Goal: Information Seeking & Learning: Compare options

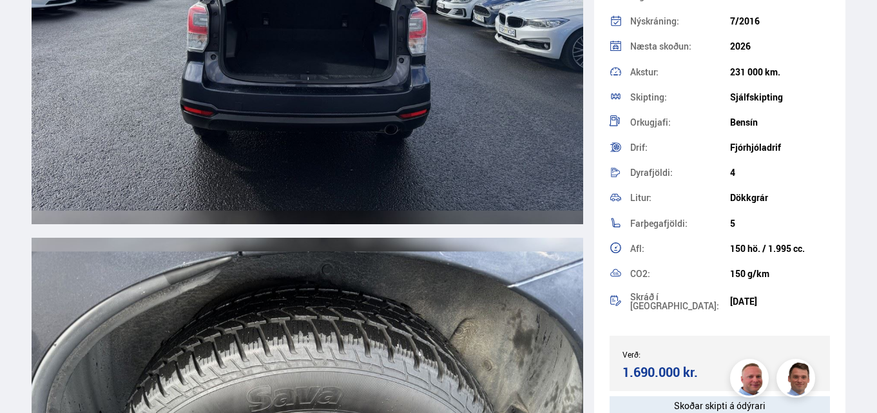
scroll to position [12175, 0]
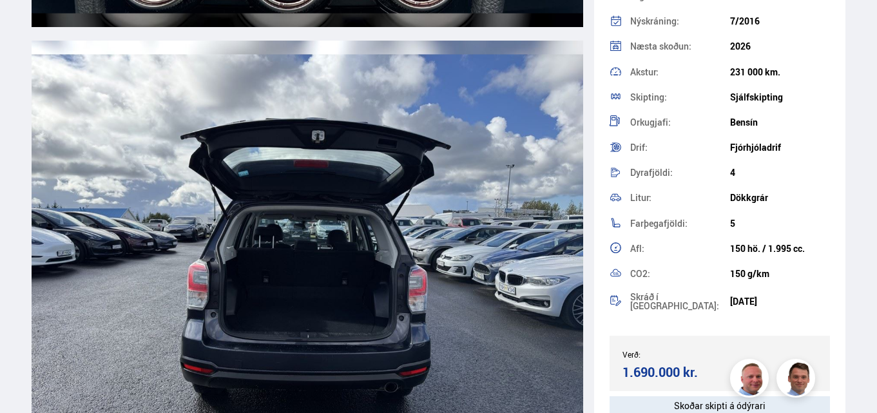
click at [372, 289] on img at bounding box center [308, 261] width 552 height 441
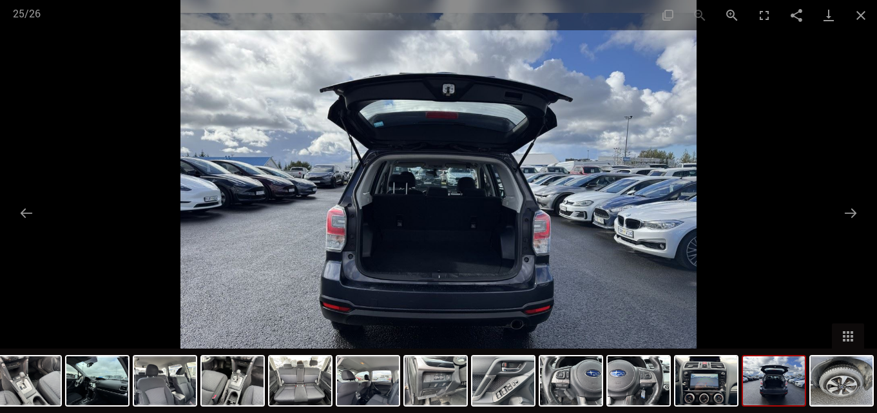
scroll to position [12046, 0]
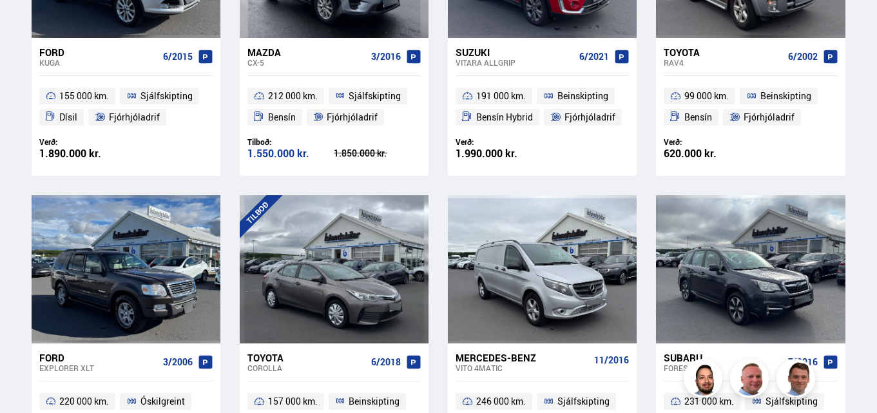
scroll to position [258, 0]
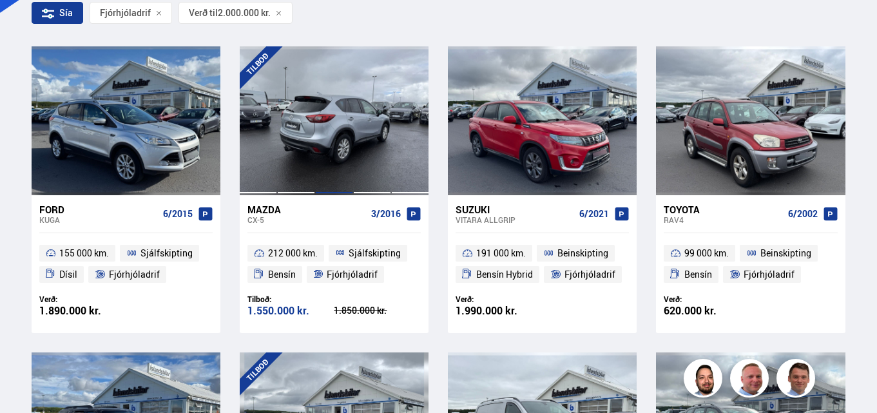
click at [331, 116] on div at bounding box center [334, 120] width 38 height 148
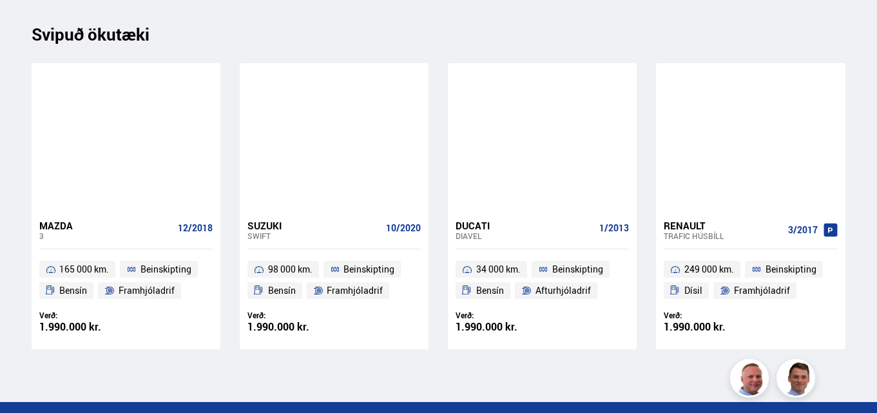
scroll to position [10049, 0]
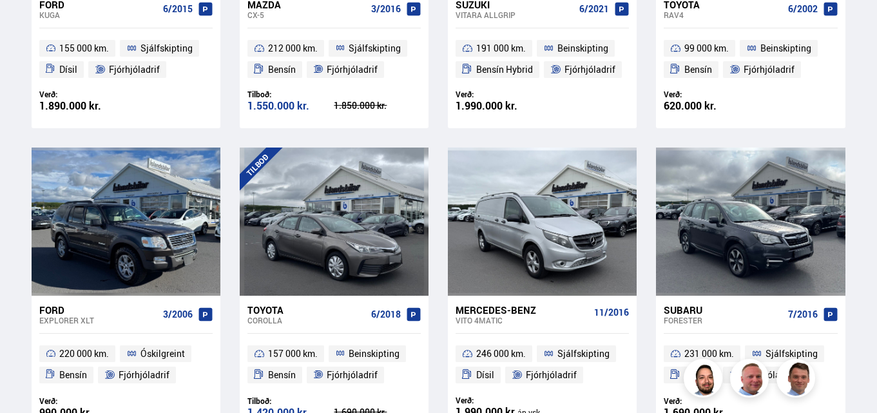
scroll to position [461, 0]
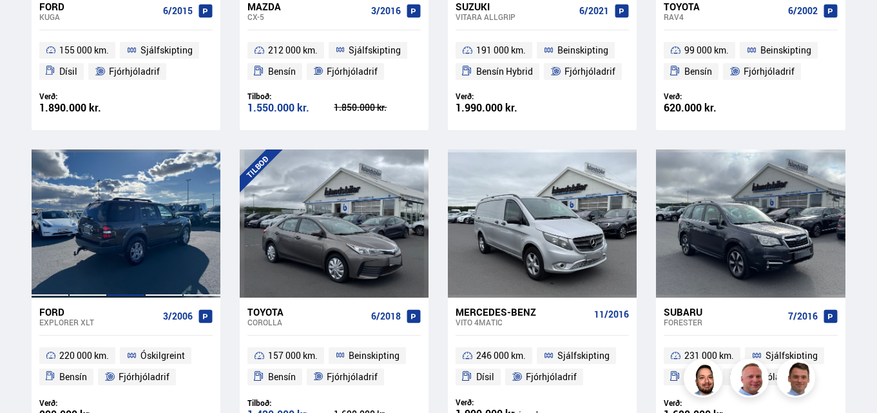
click at [121, 205] on div at bounding box center [126, 223] width 38 height 148
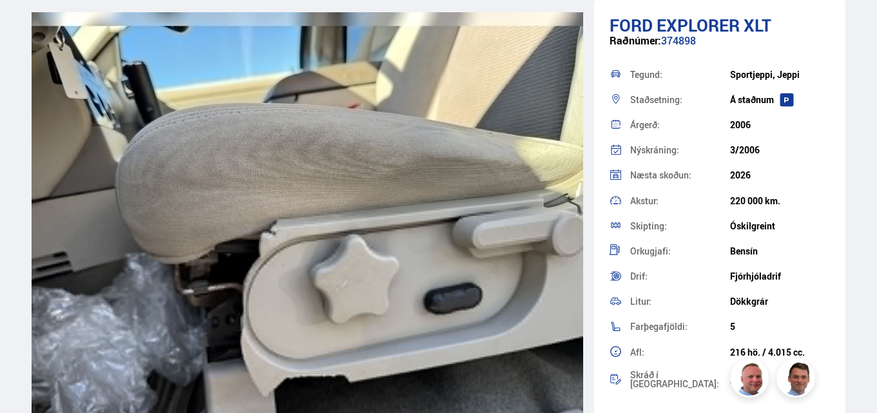
scroll to position [9470, 0]
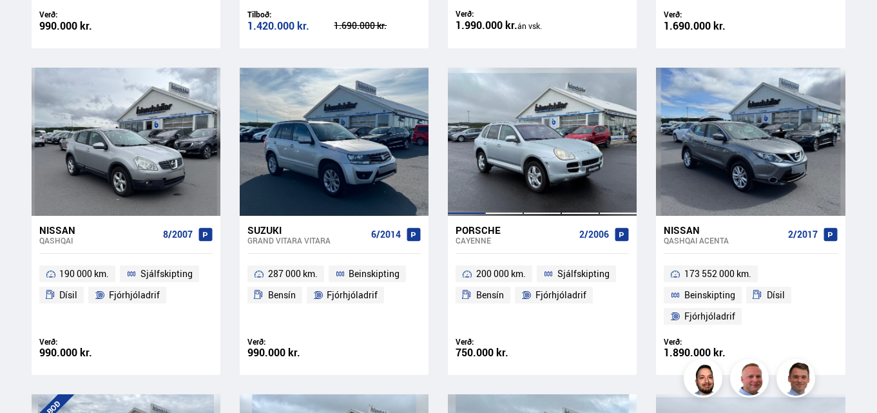
scroll to position [857, 0]
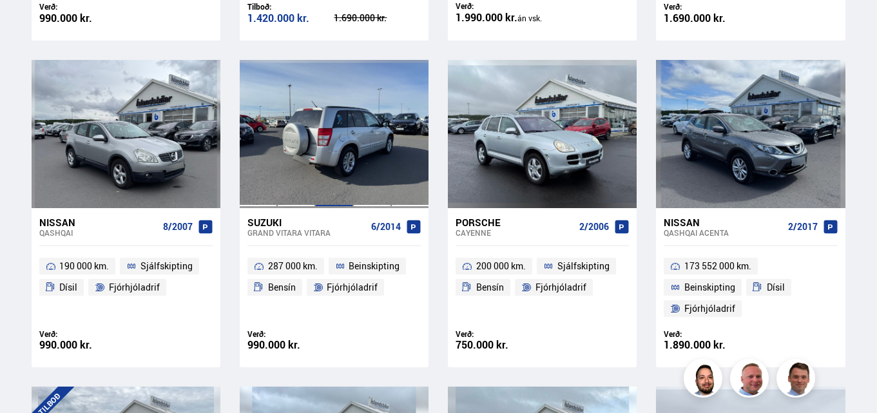
click at [319, 115] on div at bounding box center [334, 134] width 38 height 148
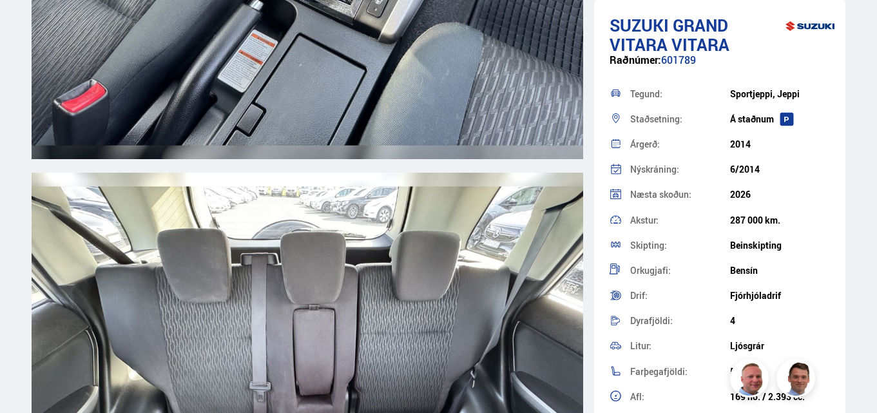
scroll to position [8632, 0]
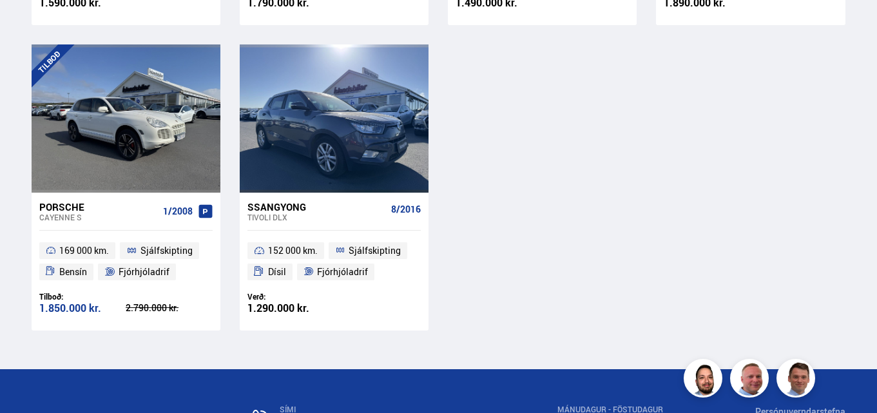
scroll to position [1768, 0]
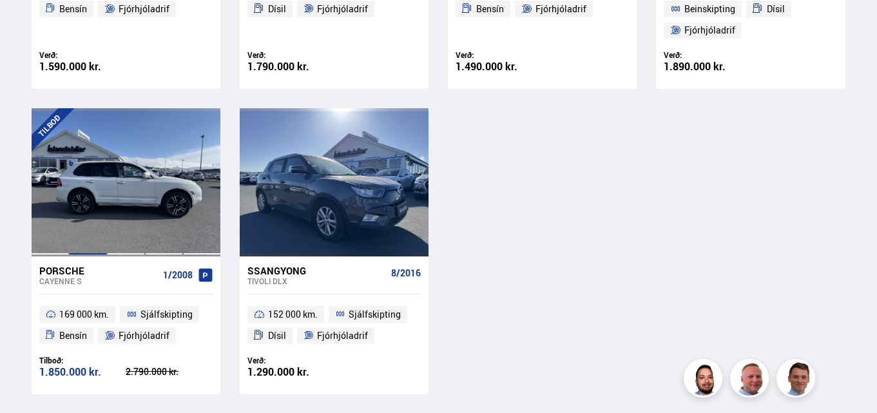
click at [99, 186] on div at bounding box center [88, 182] width 38 height 148
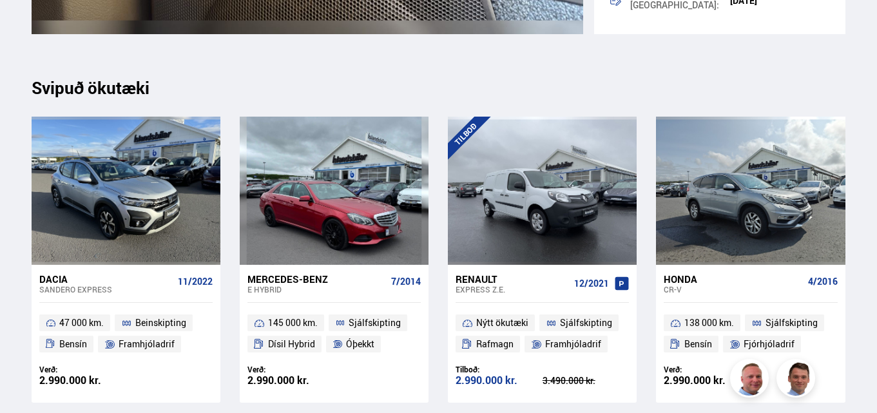
scroll to position [12607, 0]
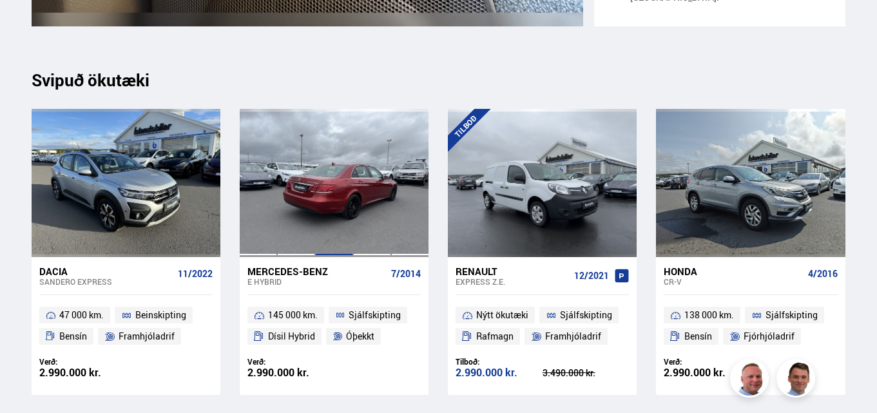
click at [334, 193] on div at bounding box center [334, 183] width 38 height 148
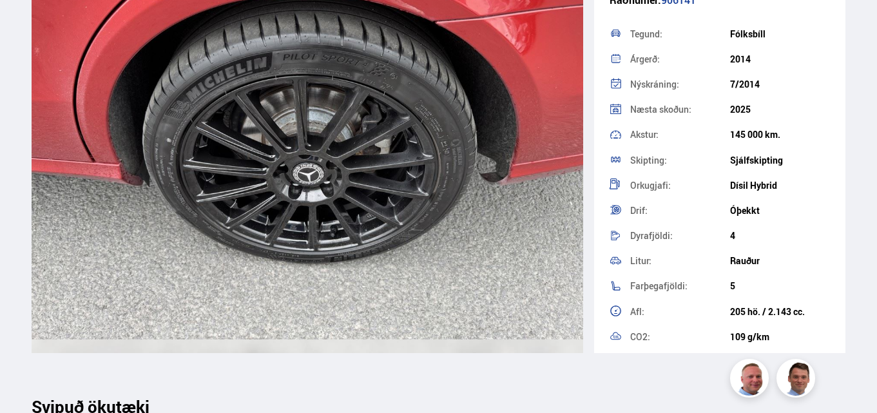
scroll to position [12587, 0]
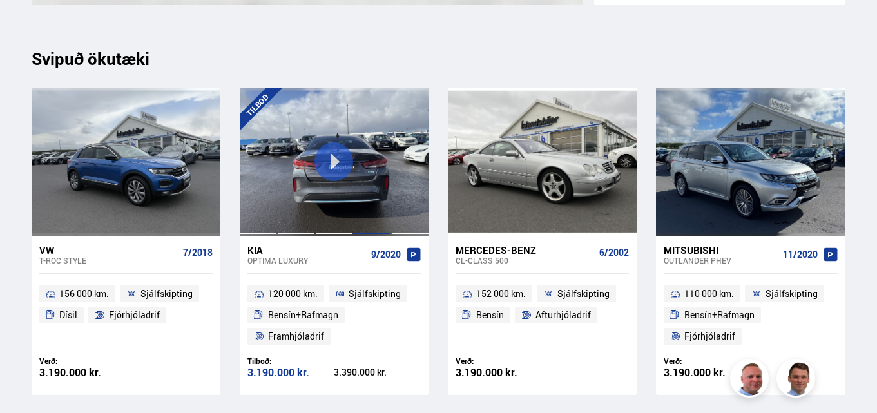
click at [363, 209] on div at bounding box center [372, 162] width 38 height 148
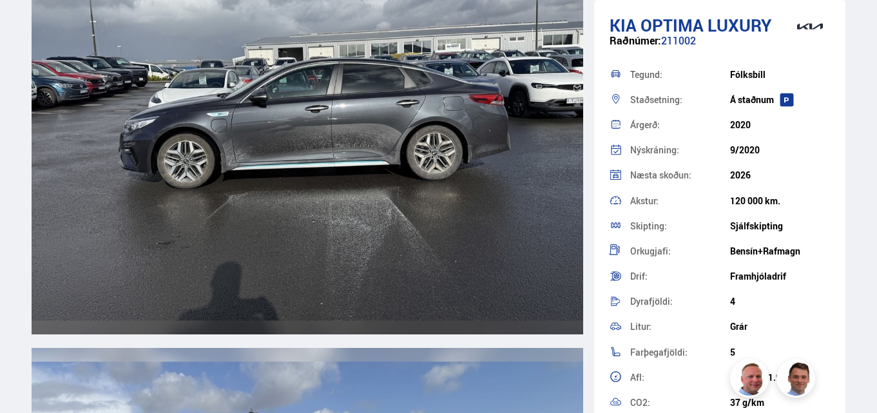
scroll to position [4058, 0]
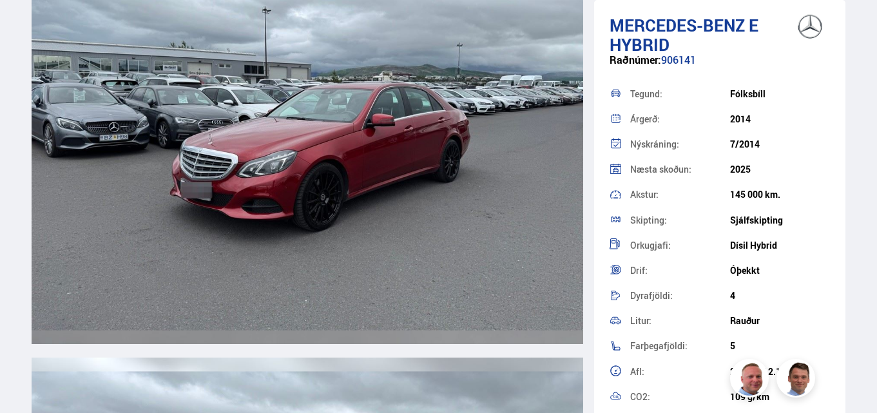
scroll to position [12587, 0]
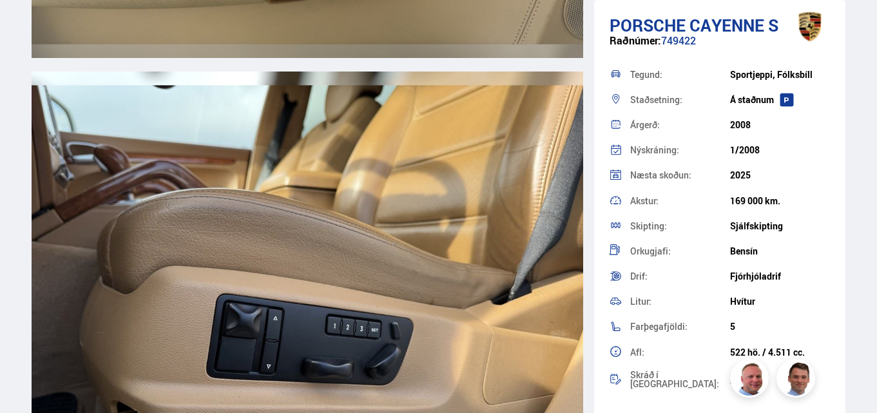
scroll to position [11061, 0]
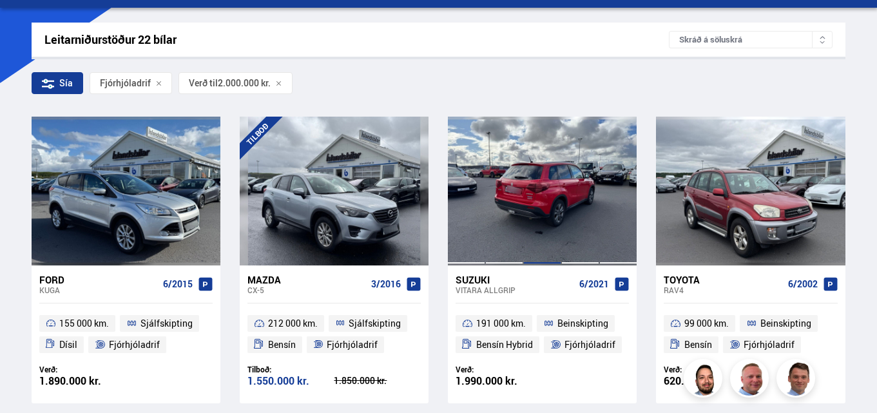
scroll to position [258, 0]
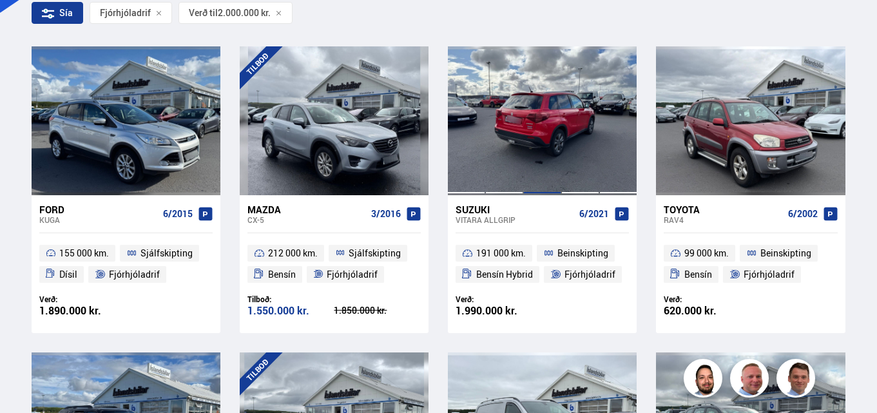
click at [528, 123] on div at bounding box center [542, 120] width 38 height 148
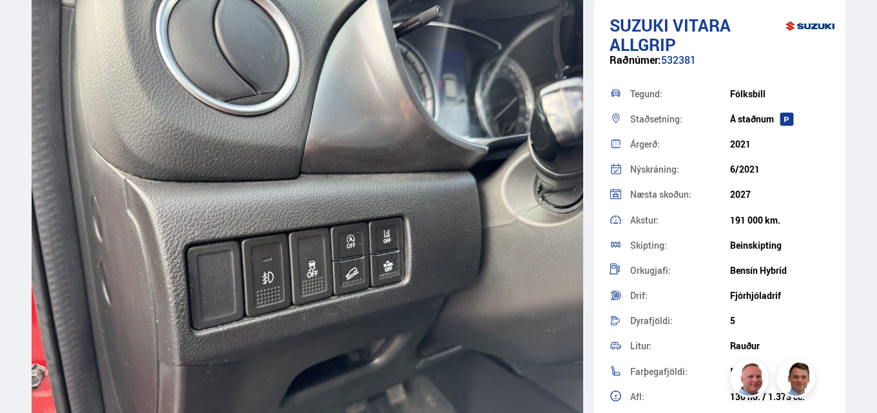
scroll to position [10565, 0]
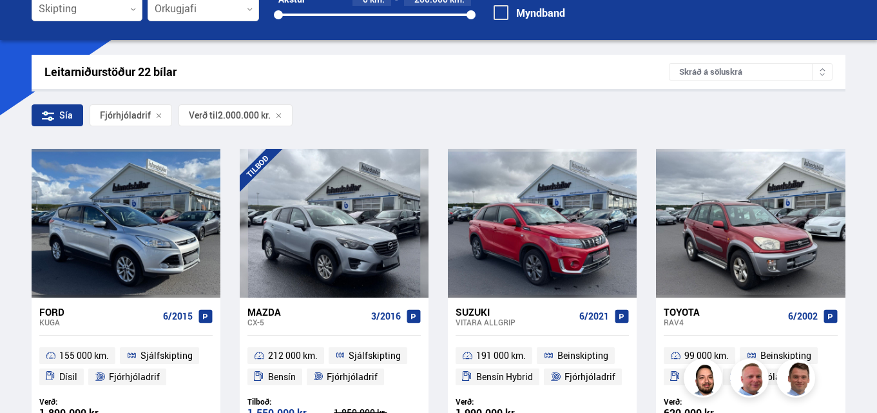
scroll to position [74, 0]
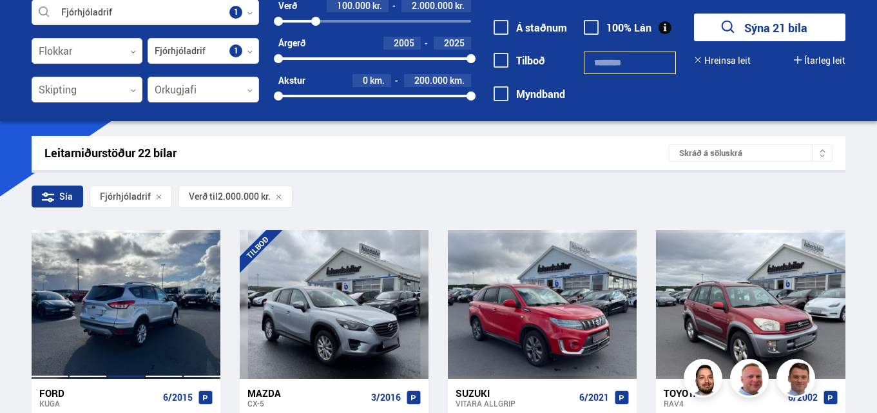
click at [142, 274] on div at bounding box center [126, 304] width 38 height 148
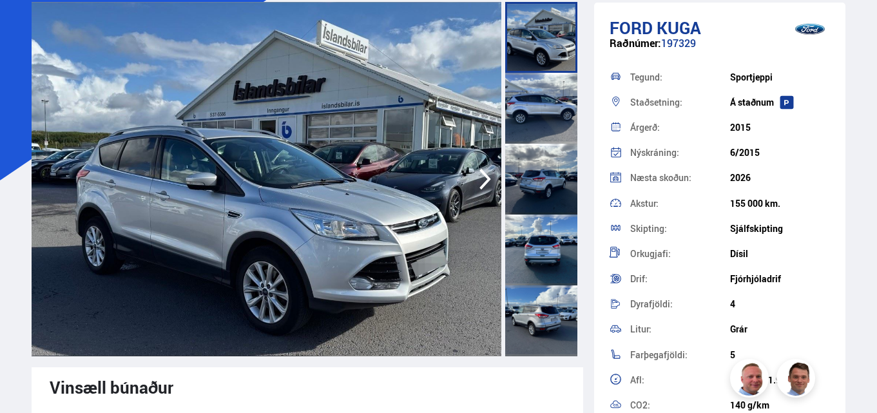
scroll to position [64, 0]
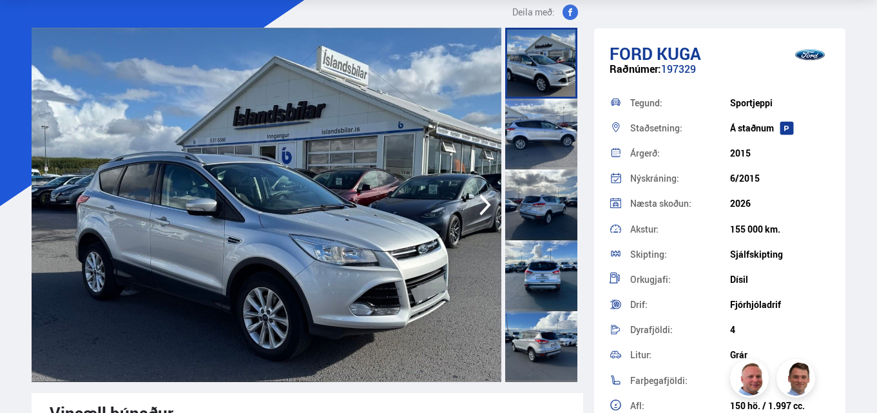
click at [475, 205] on icon "button" at bounding box center [485, 204] width 26 height 31
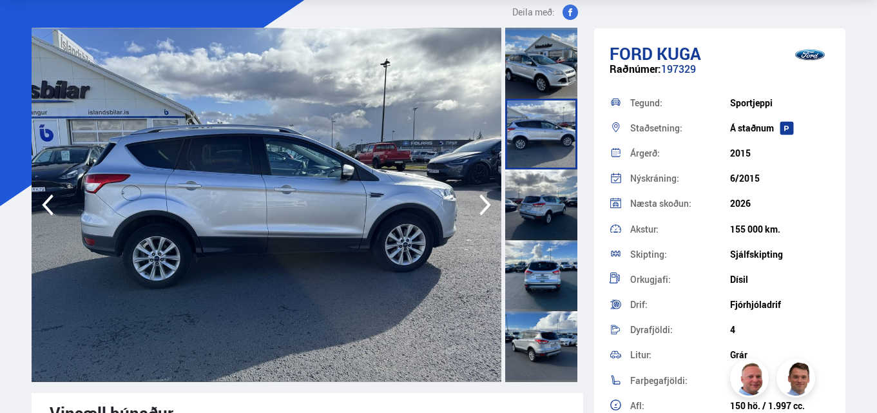
click at [477, 204] on icon "button" at bounding box center [485, 204] width 26 height 31
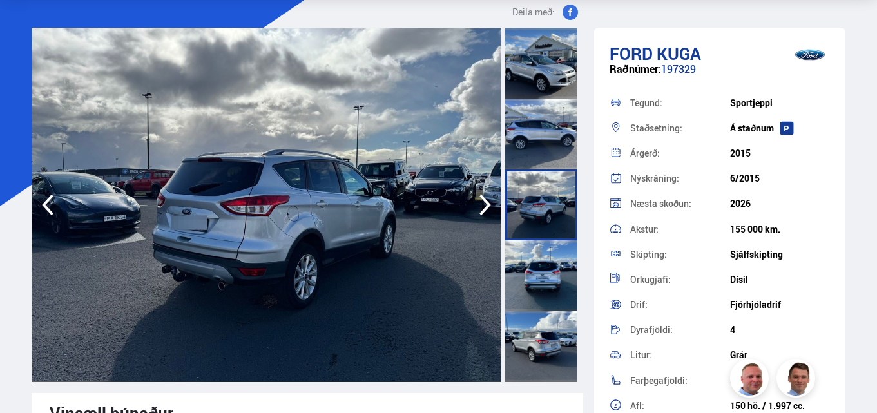
click at [476, 204] on icon "button" at bounding box center [485, 204] width 26 height 31
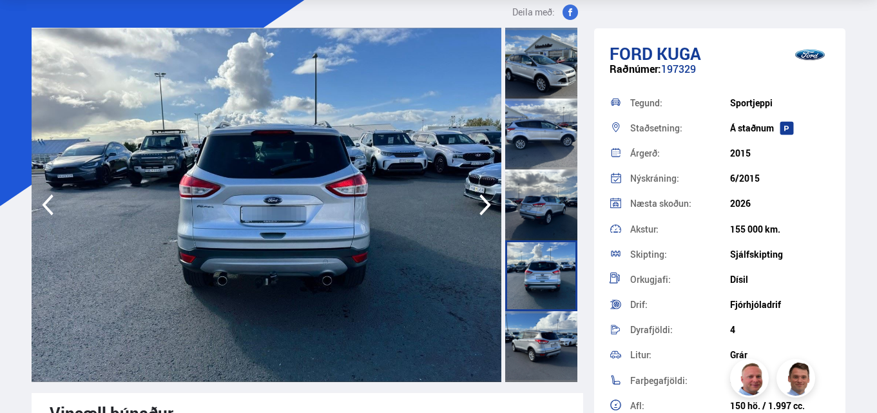
click at [478, 203] on icon "button" at bounding box center [485, 204] width 26 height 31
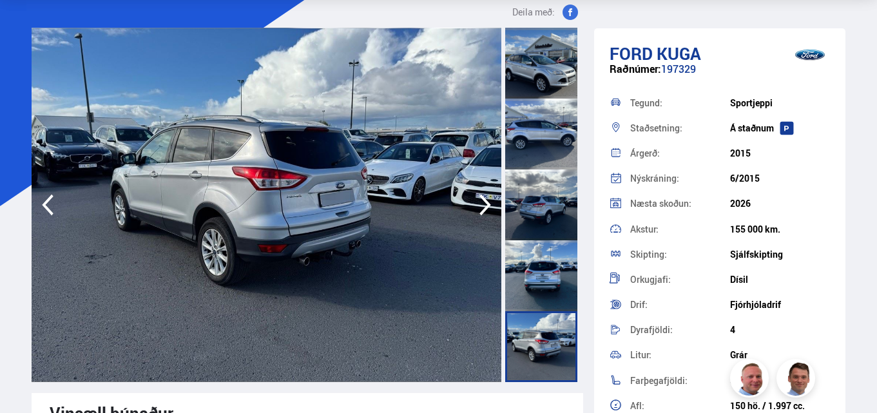
click at [473, 200] on icon "button" at bounding box center [485, 204] width 26 height 31
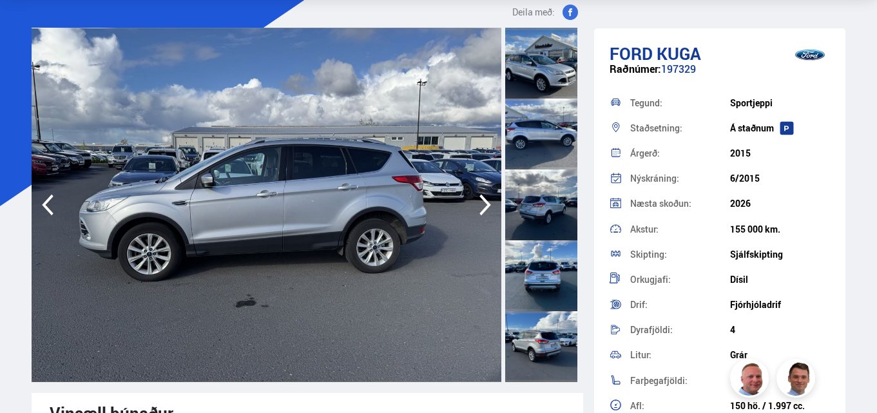
click at [472, 200] on icon "button" at bounding box center [485, 204] width 26 height 31
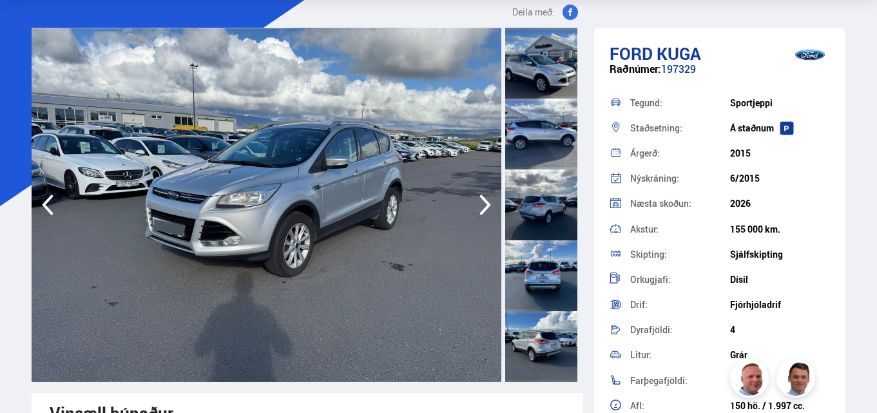
click at [476, 197] on icon "button" at bounding box center [485, 204] width 26 height 31
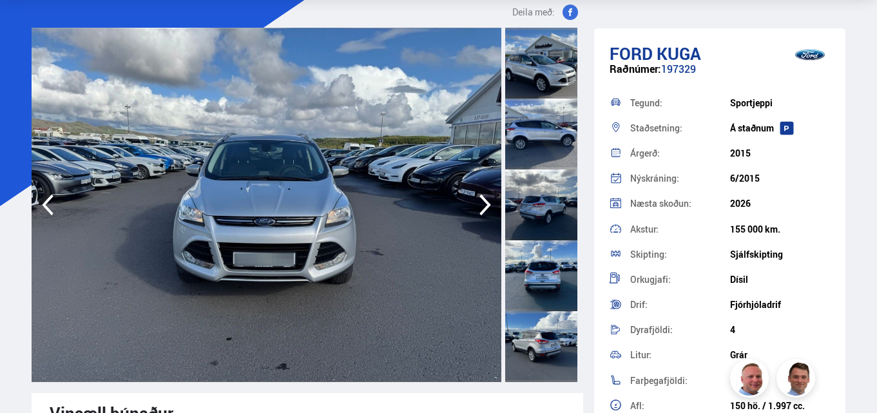
click at [475, 197] on icon "button" at bounding box center [485, 204] width 26 height 31
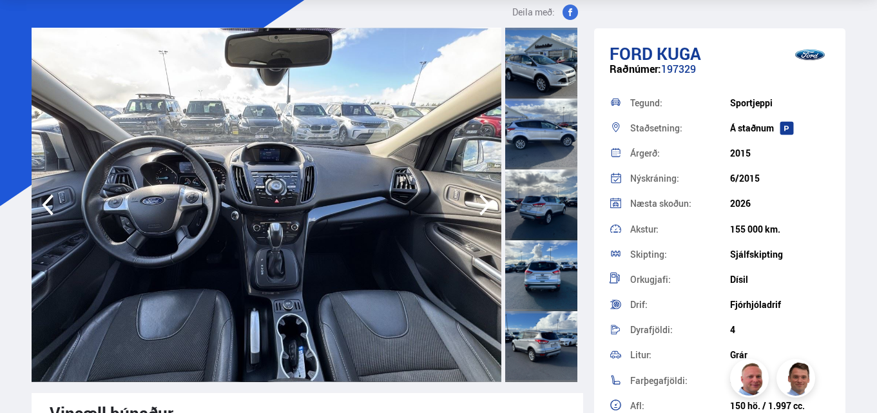
click at [475, 196] on icon "button" at bounding box center [485, 204] width 26 height 31
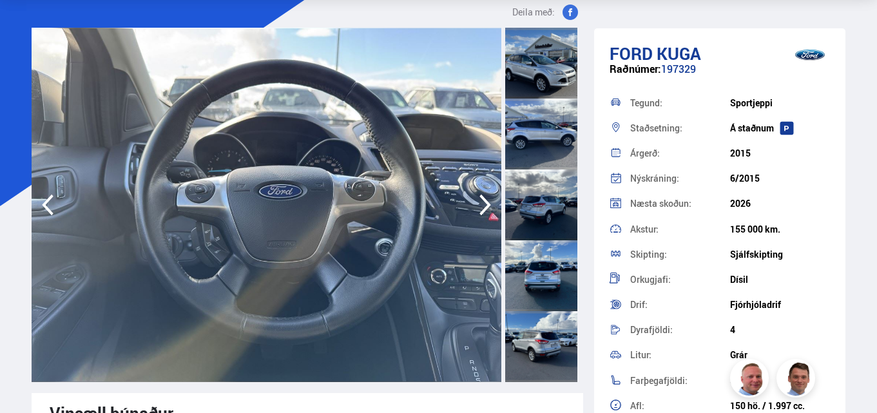
click at [475, 196] on icon "button" at bounding box center [485, 204] width 26 height 31
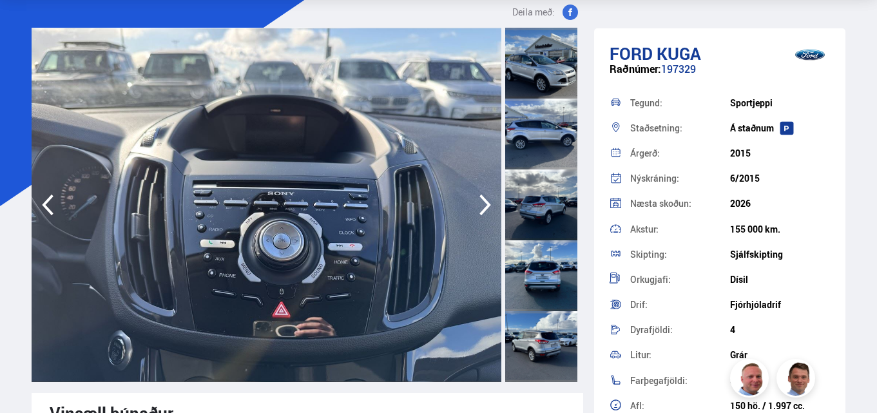
click at [475, 196] on icon "button" at bounding box center [485, 204] width 26 height 31
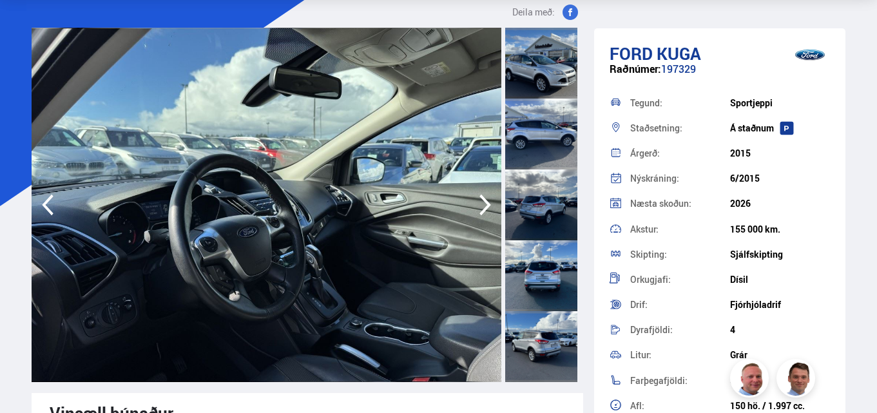
click at [474, 196] on icon "button" at bounding box center [485, 204] width 26 height 31
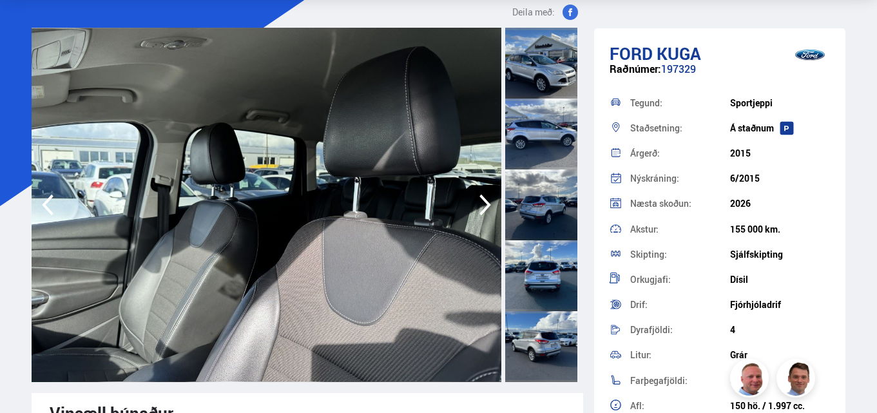
click at [474, 196] on icon "button" at bounding box center [485, 204] width 26 height 31
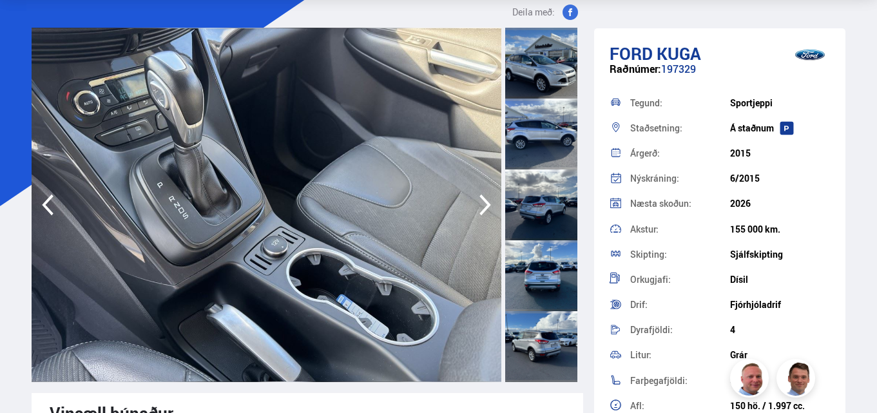
click at [474, 196] on icon "button" at bounding box center [485, 204] width 26 height 31
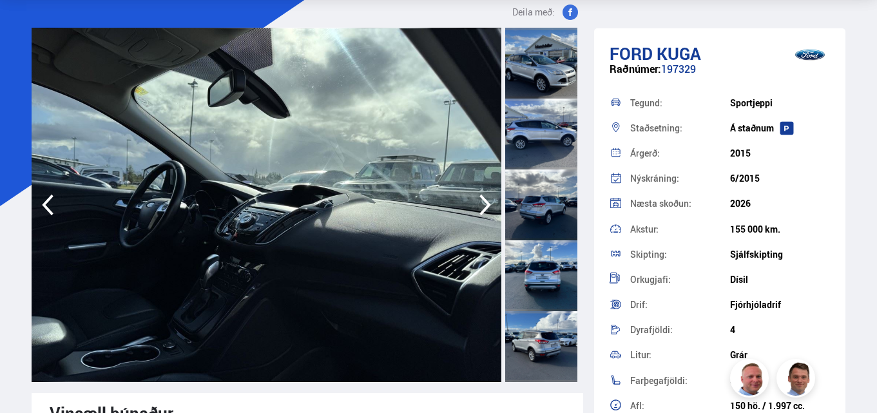
click at [474, 196] on icon "button" at bounding box center [485, 204] width 26 height 31
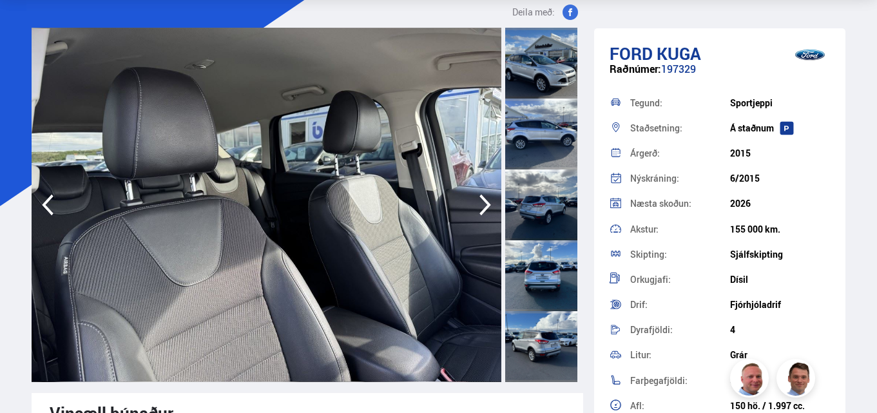
click at [474, 196] on icon "button" at bounding box center [485, 204] width 26 height 31
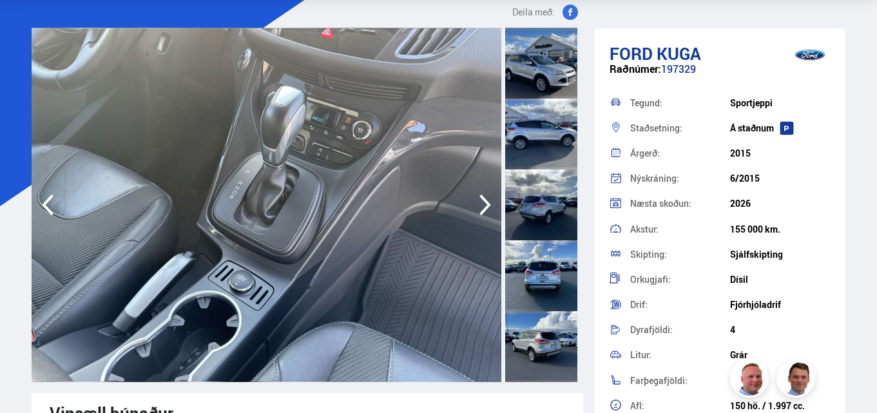
click at [474, 196] on icon "button" at bounding box center [485, 204] width 26 height 31
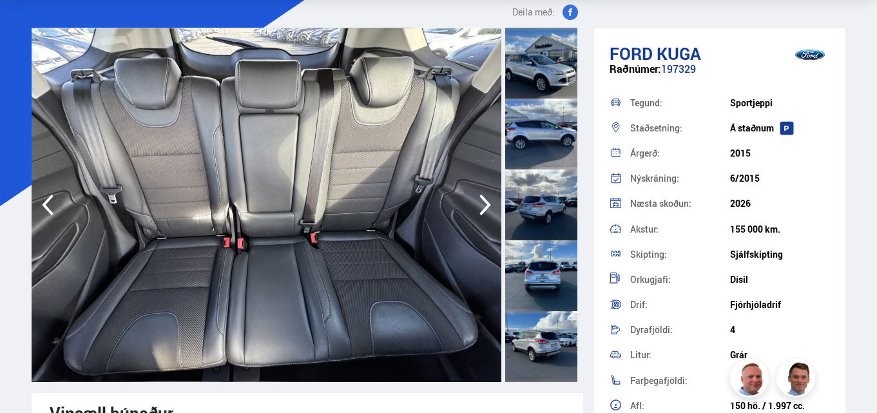
click at [474, 196] on icon "button" at bounding box center [485, 204] width 26 height 31
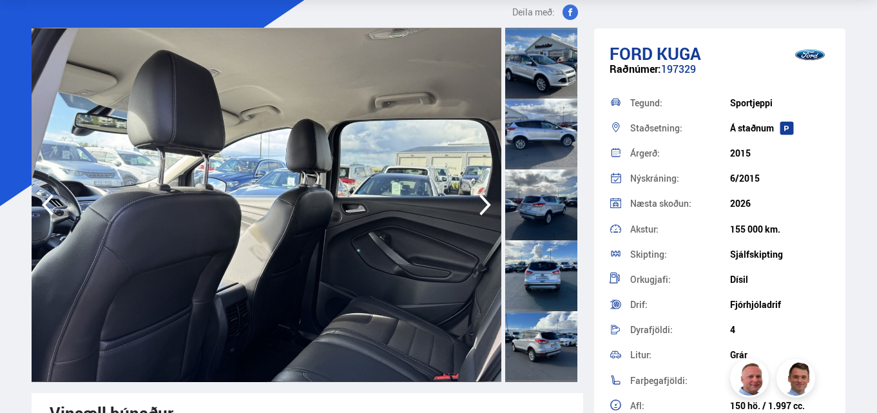
click at [474, 196] on icon "button" at bounding box center [485, 204] width 26 height 31
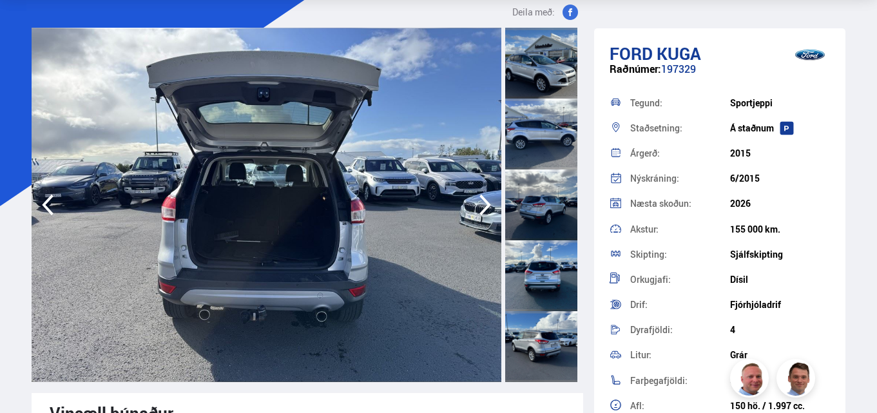
click at [474, 196] on icon "button" at bounding box center [485, 204] width 26 height 31
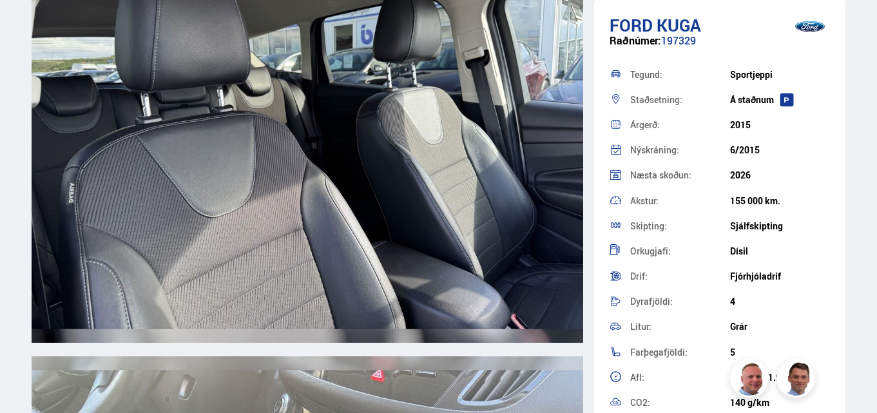
scroll to position [8439, 0]
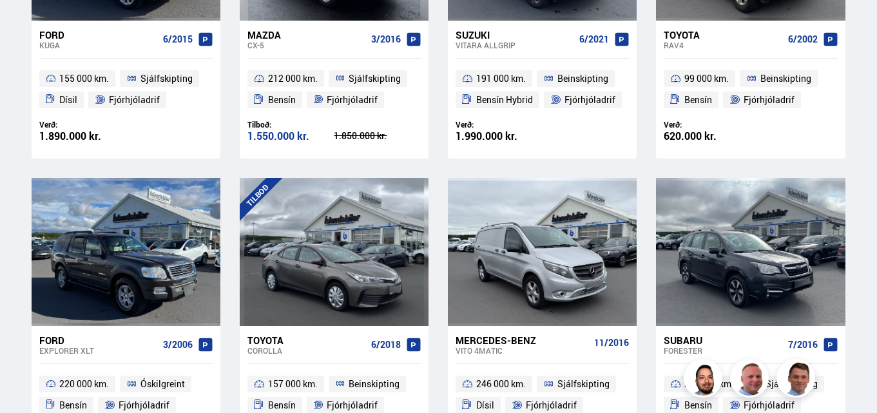
scroll to position [515, 0]
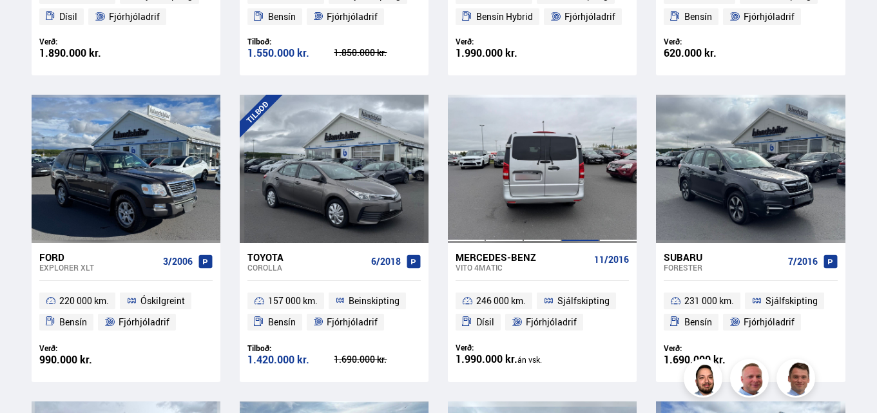
click at [562, 172] on div at bounding box center [580, 169] width 38 height 148
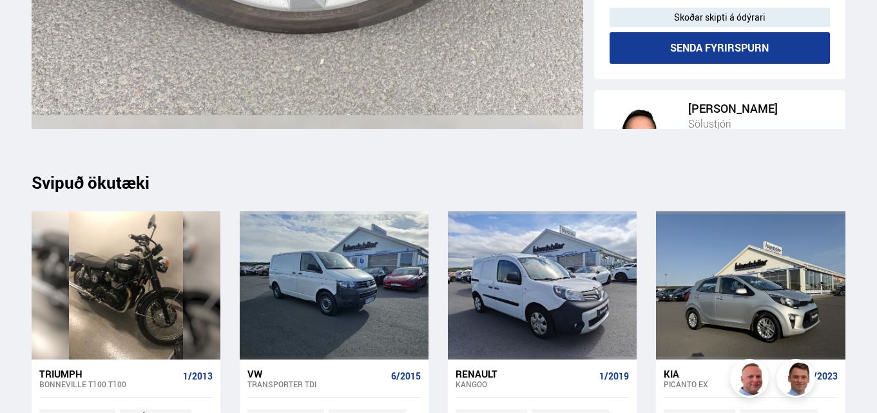
scroll to position [11917, 0]
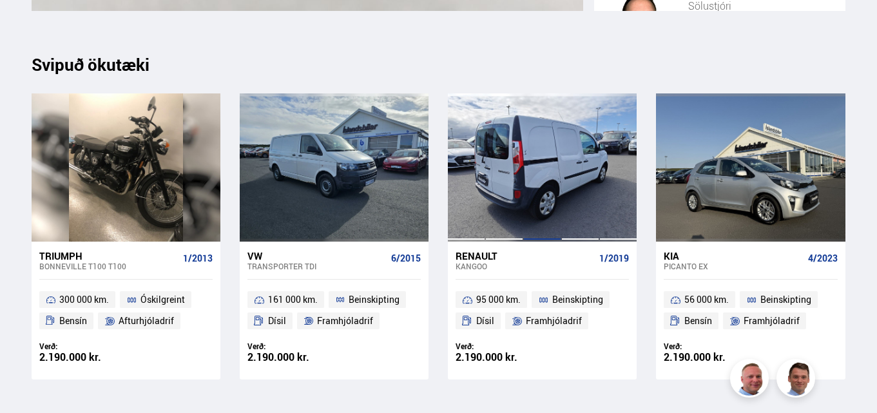
click at [549, 171] on div at bounding box center [542, 167] width 38 height 148
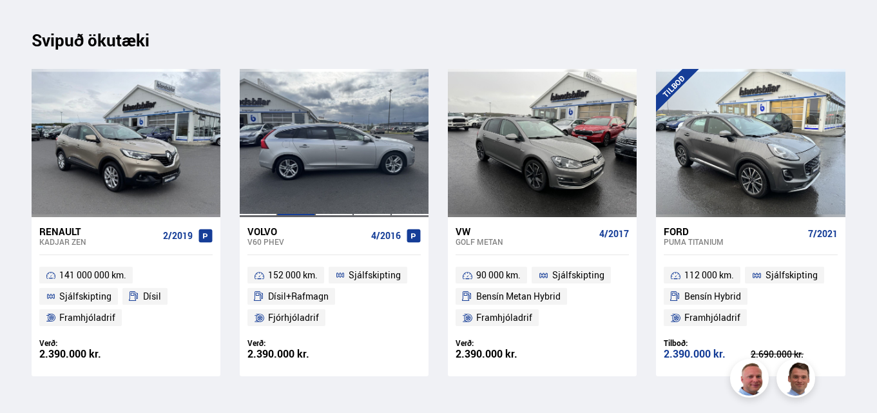
scroll to position [13528, 0]
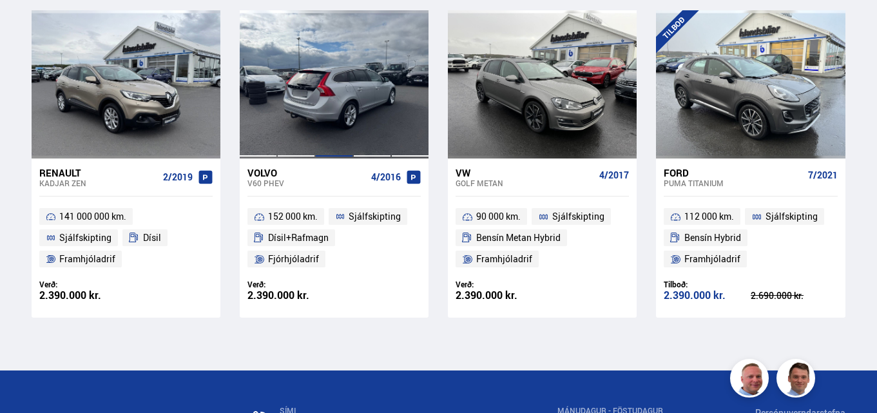
click at [324, 99] on div at bounding box center [334, 84] width 38 height 148
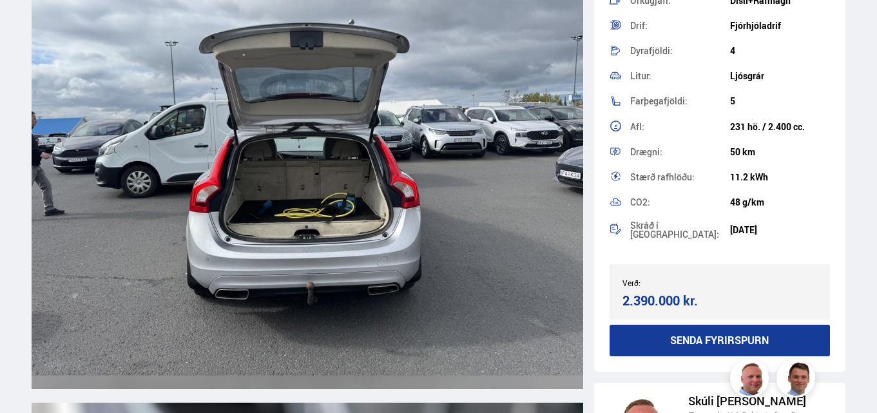
scroll to position [10178, 0]
